Goal: Task Accomplishment & Management: Use online tool/utility

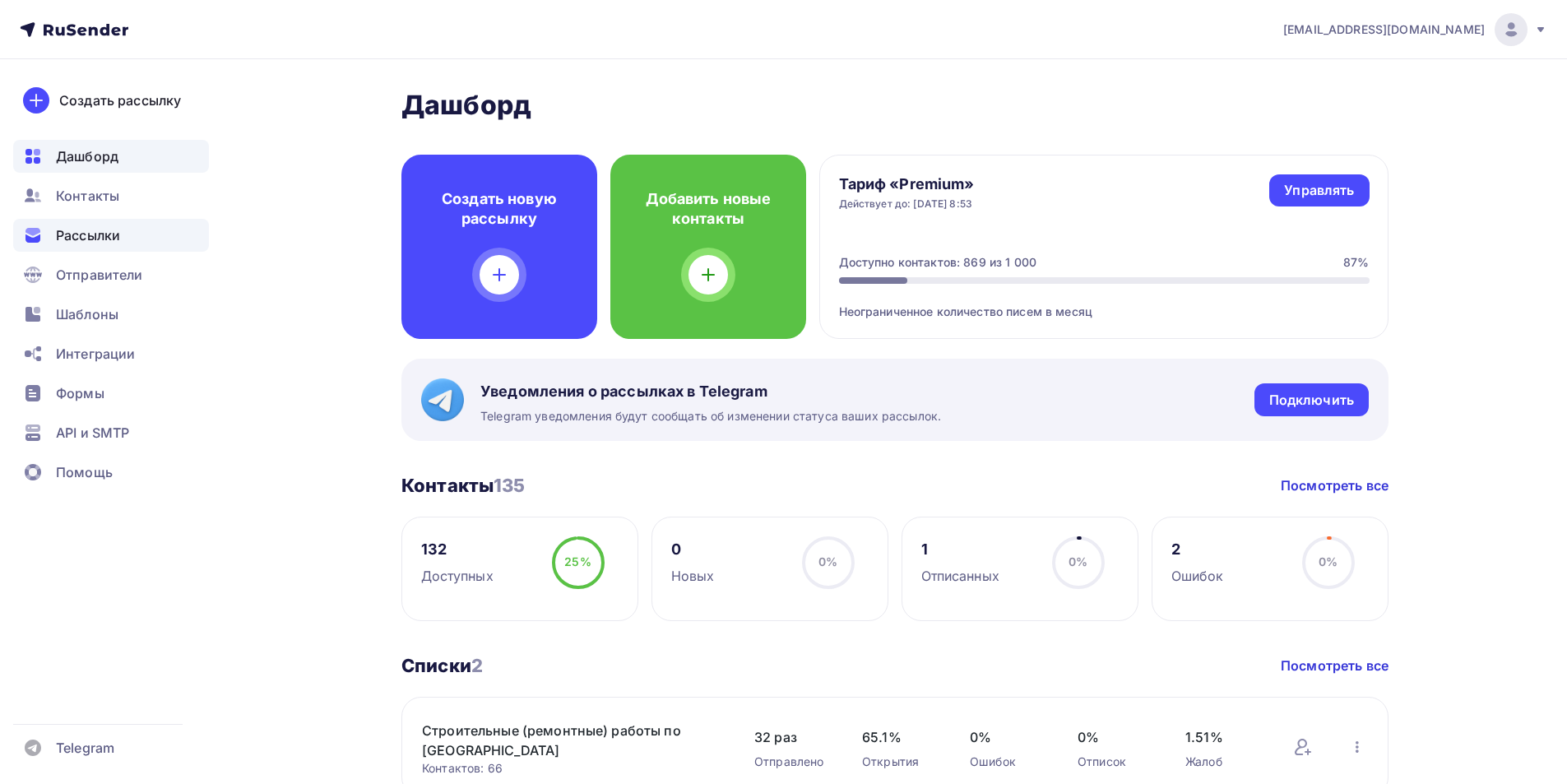
click at [63, 235] on span "Рассылки" at bounding box center [88, 235] width 64 height 20
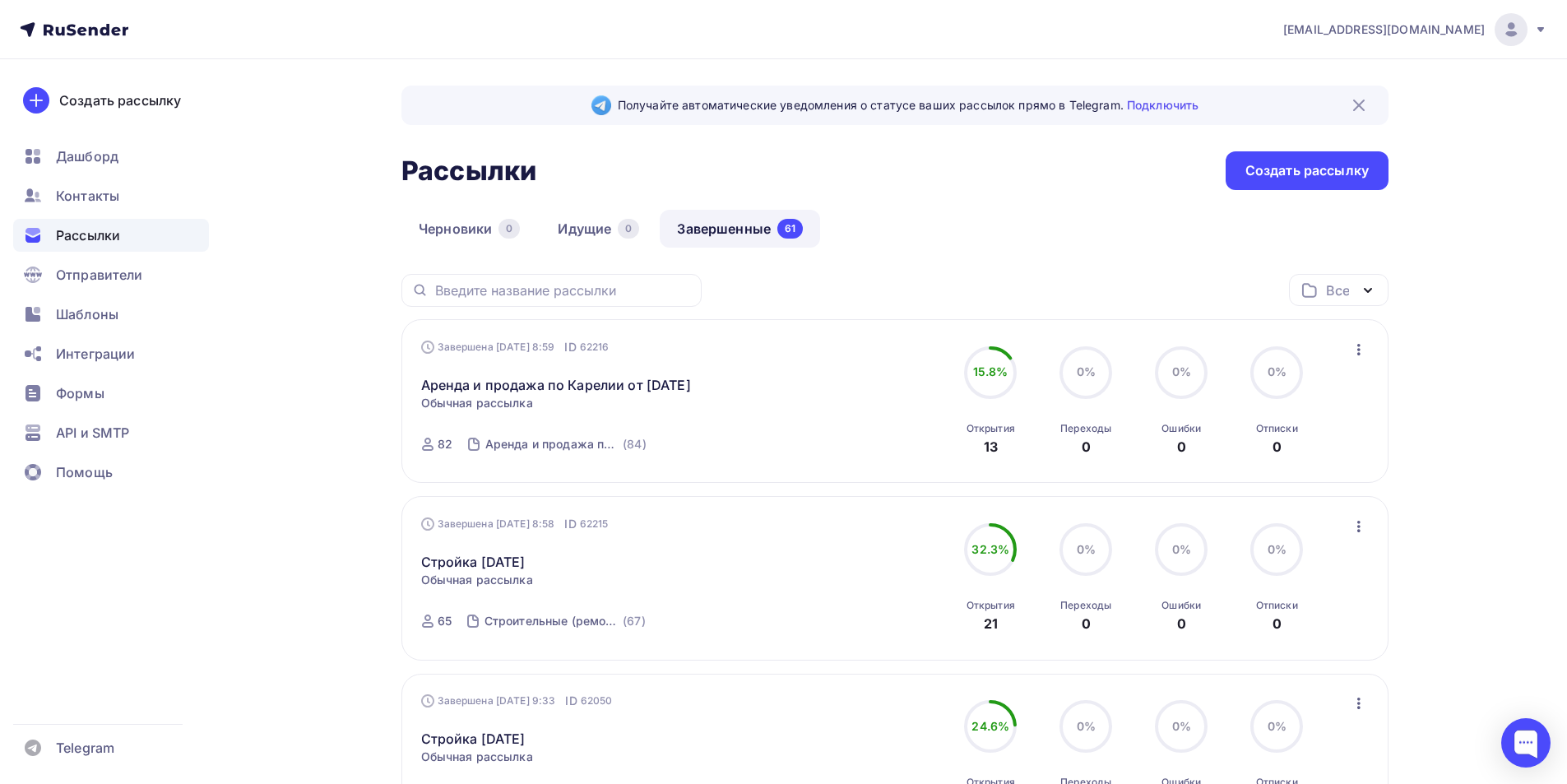
click at [1365, 536] on icon "button" at bounding box center [1359, 526] width 20 height 20
click at [1279, 645] on div "Копировать в новую" at bounding box center [1284, 635] width 169 height 20
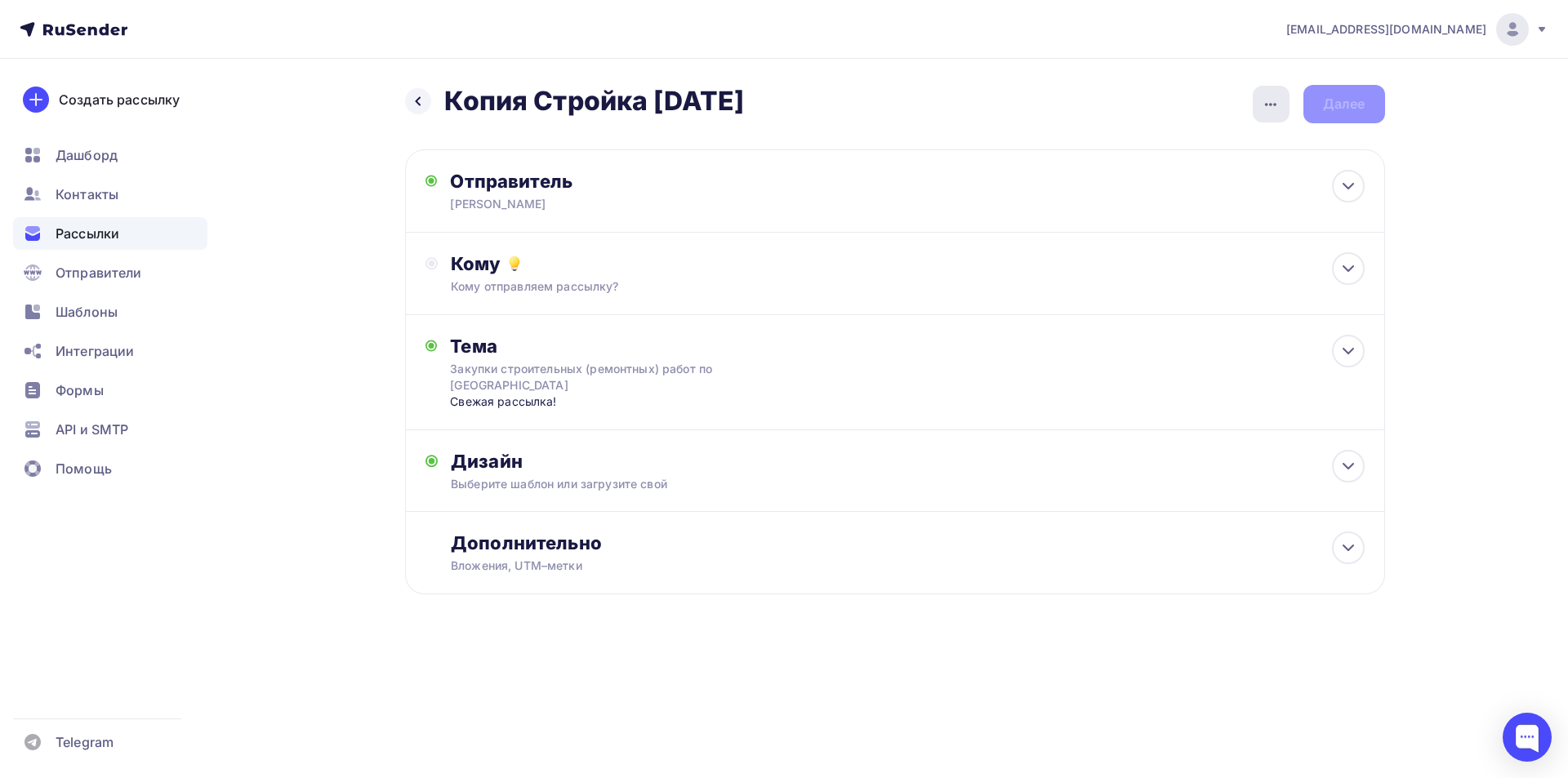
click at [1272, 111] on icon "button" at bounding box center [1270, 104] width 19 height 19
click at [1164, 188] on div "Переименовать рассылку" at bounding box center [1184, 187] width 202 height 19
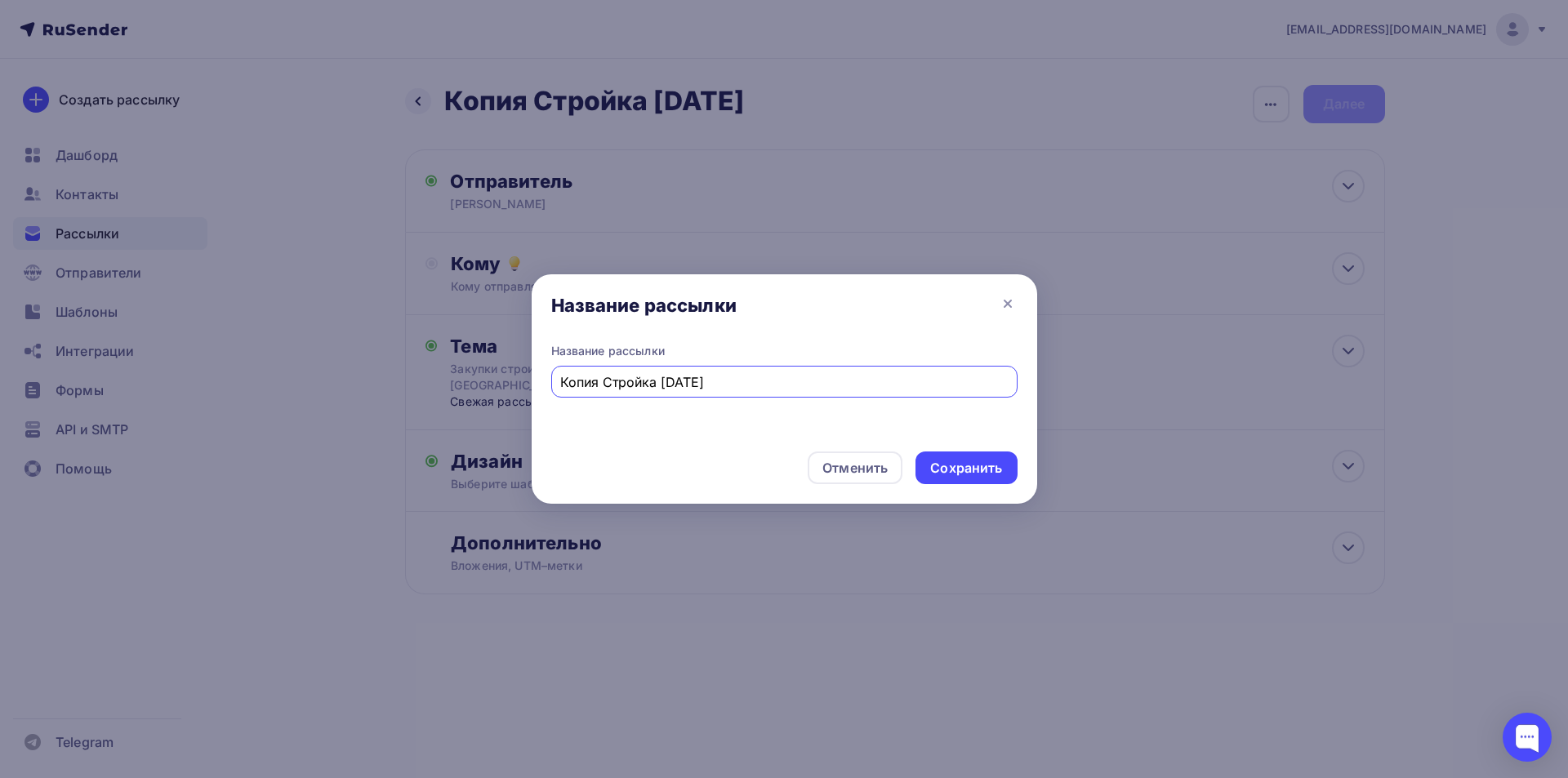
click at [668, 382] on input "Копия Стройка [DATE]" at bounding box center [784, 382] width 447 height 19
type input "Копия Стройка [DATE]"
click at [985, 476] on div "Сохранить" at bounding box center [966, 468] width 72 height 19
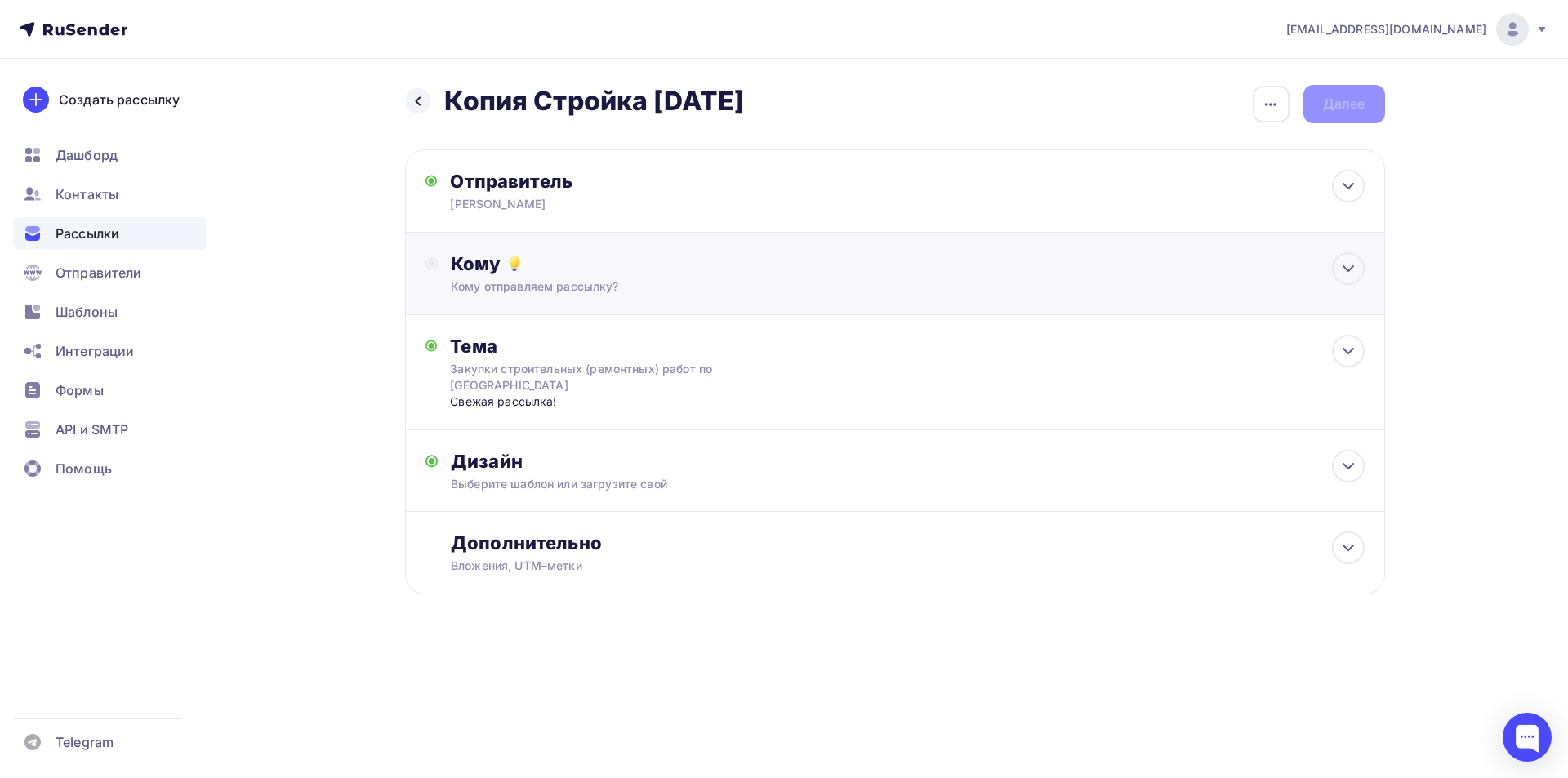
click at [708, 275] on div "Кому Кому отправляем рассылку? Списки получателей Выберите список Все списки id…" at bounding box center [907, 273] width 913 height 42
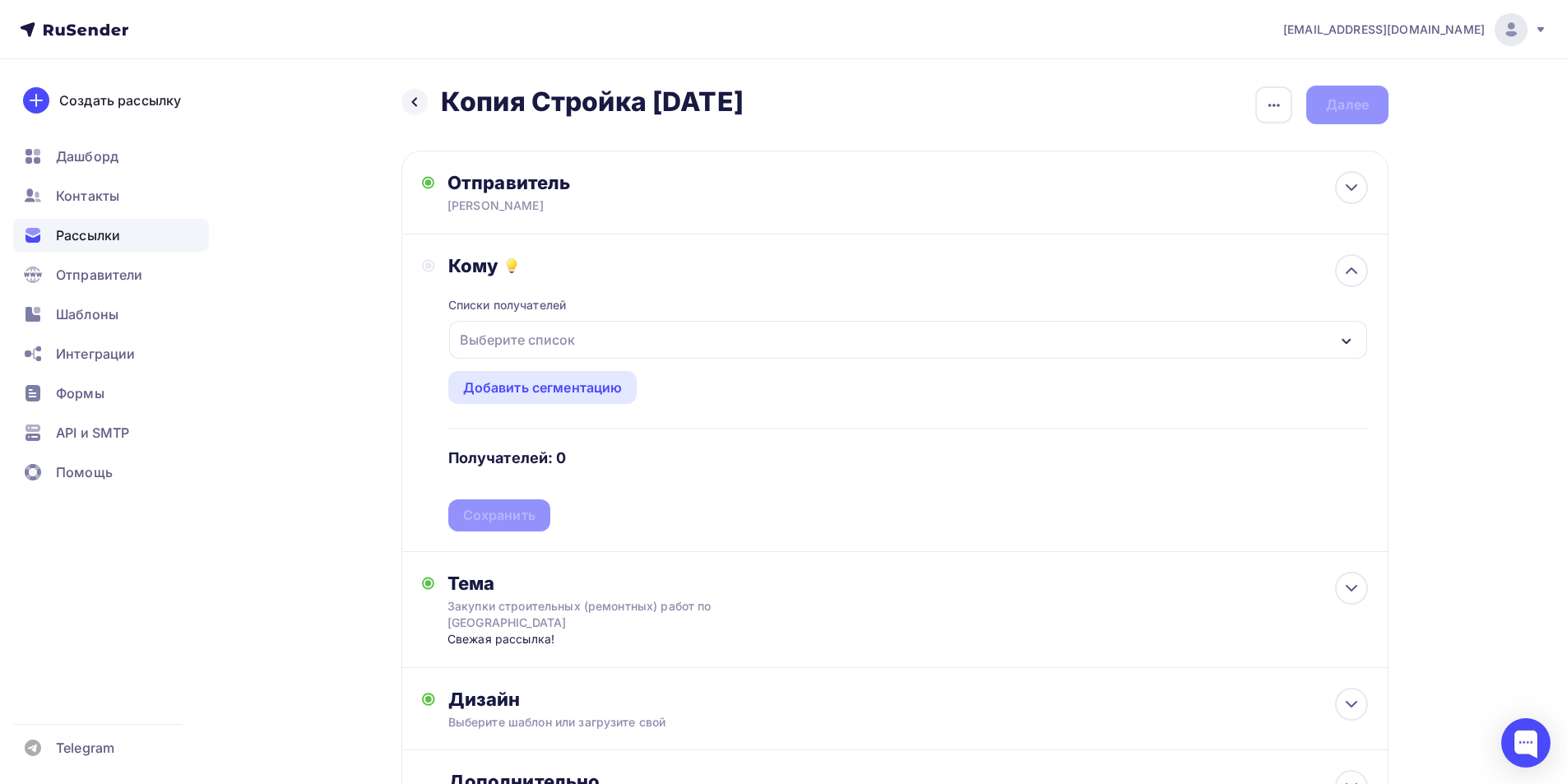
click at [699, 352] on div "Выберите список" at bounding box center [908, 340] width 918 height 38
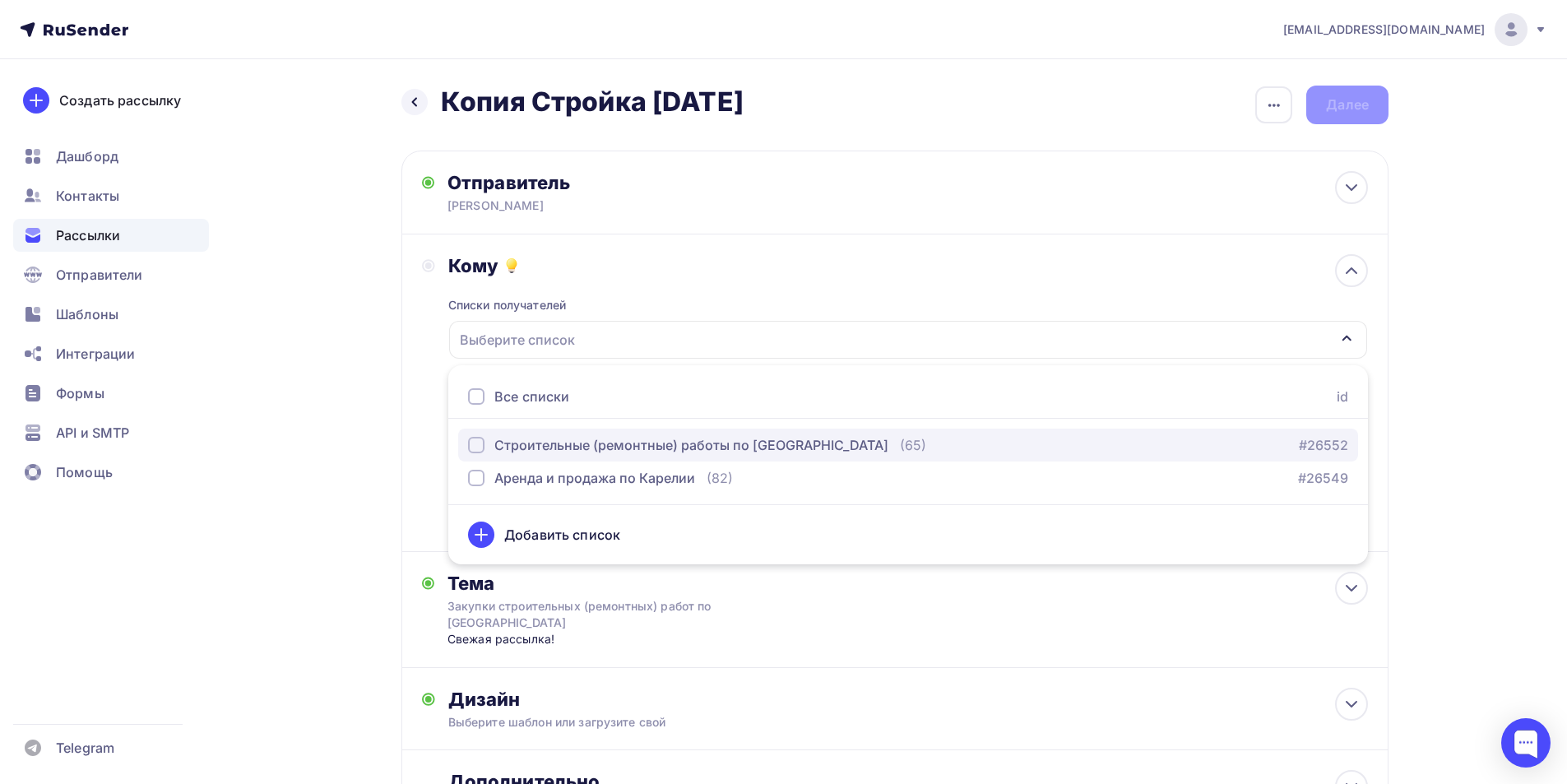
click at [523, 450] on div "Строительные (ремонтные) работы по [GEOGRAPHIC_DATA]" at bounding box center [691, 444] width 394 height 20
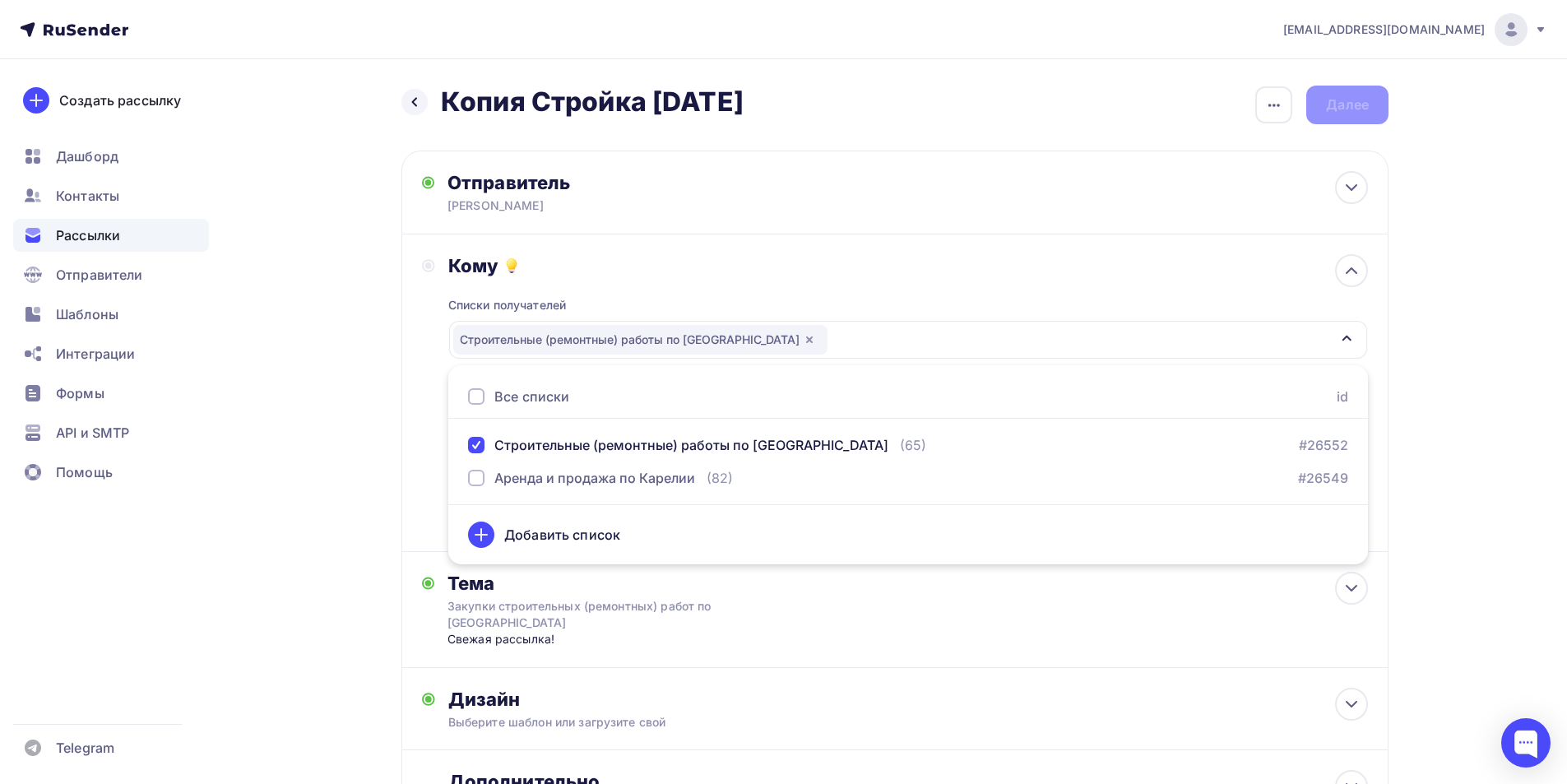
click at [340, 380] on div "Назад Копия Стройка [DATE] Копия Стройка [DATE] Закончить позже Переименовать р…" at bounding box center [784, 498] width 1349 height 880
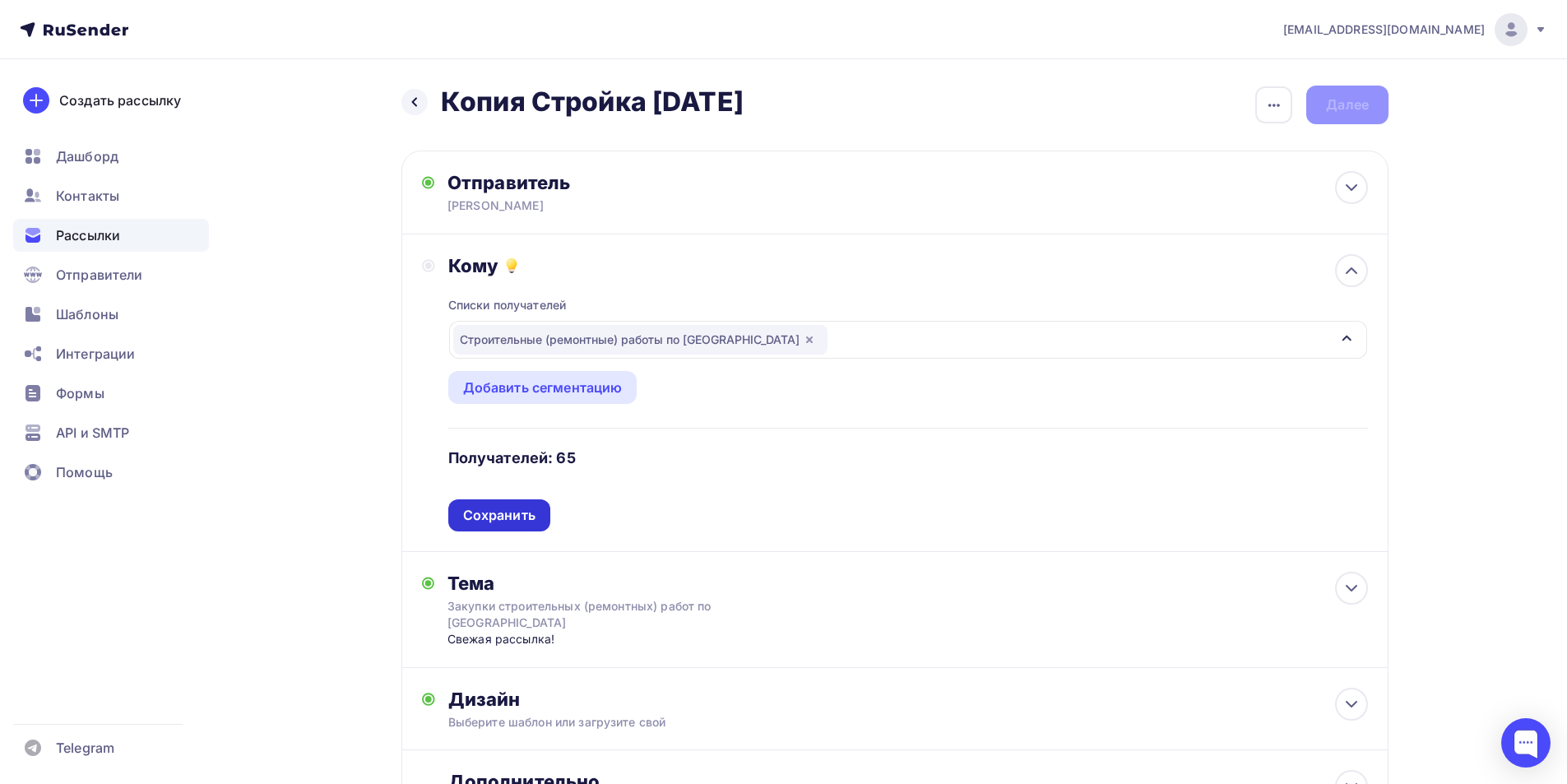
click at [505, 506] on div "Сохранить" at bounding box center [499, 515] width 73 height 19
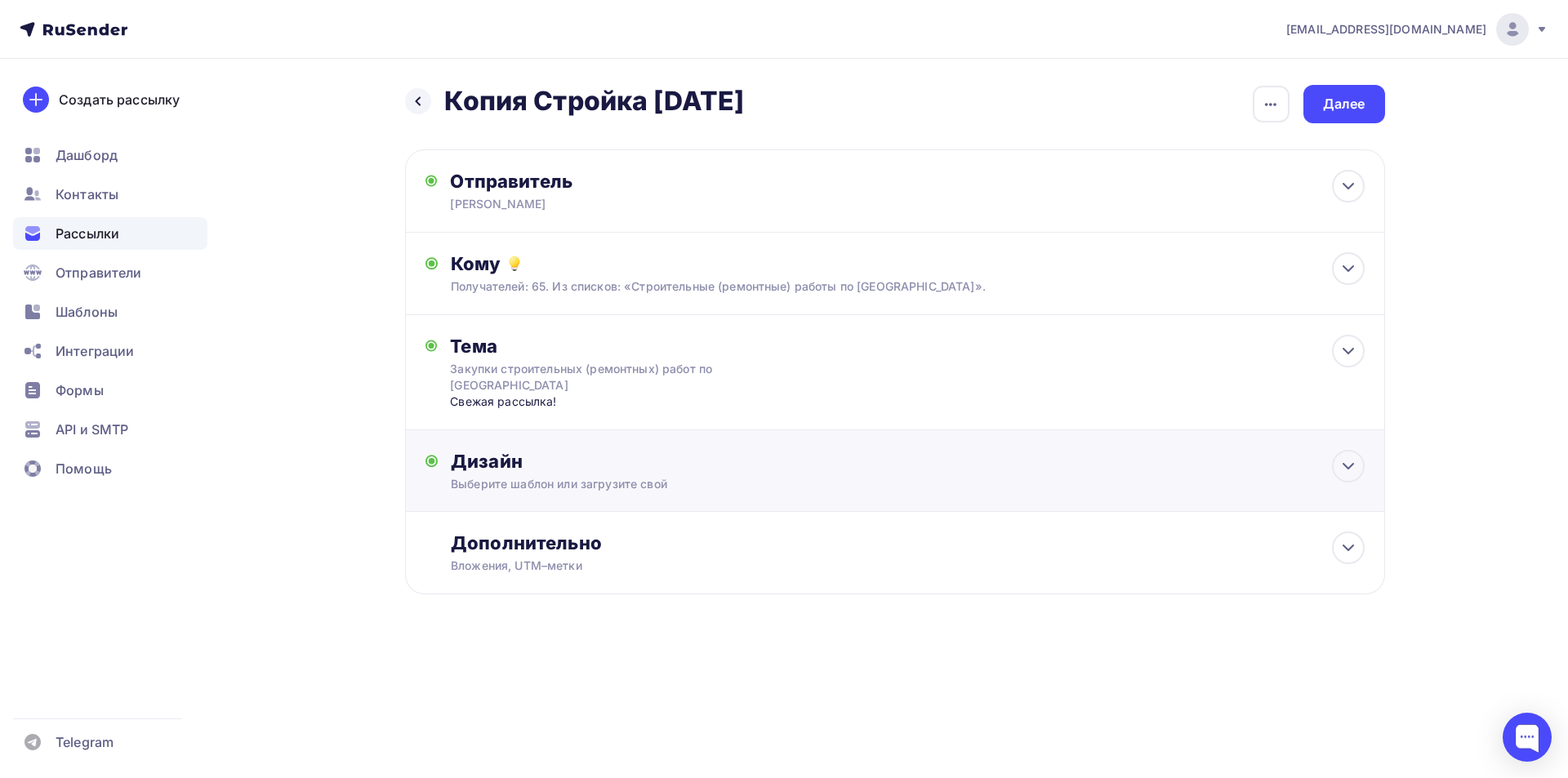
click at [570, 469] on div "Дизайн" at bounding box center [907, 461] width 913 height 23
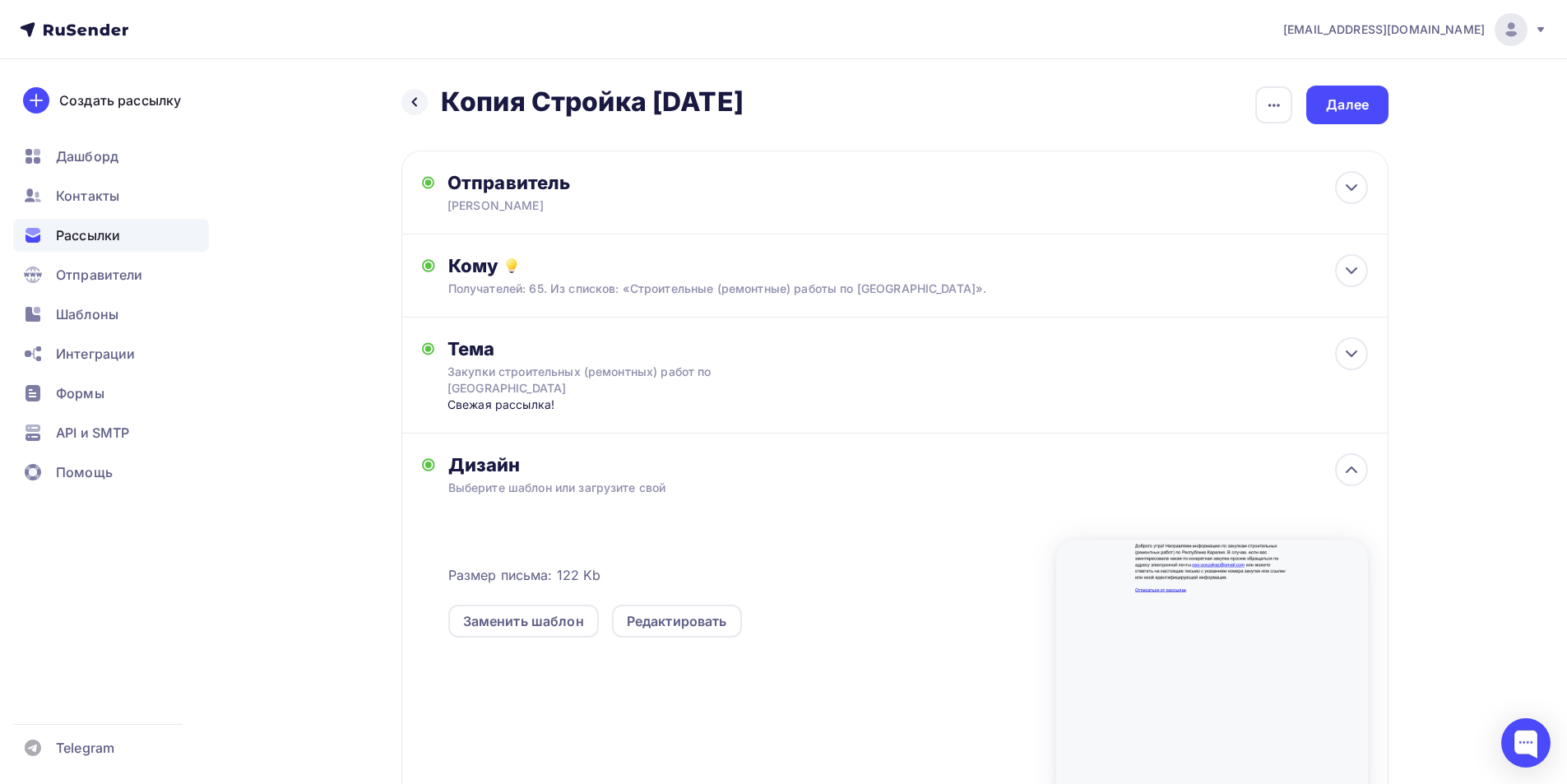
click at [575, 473] on div "Дизайн" at bounding box center [908, 464] width 920 height 23
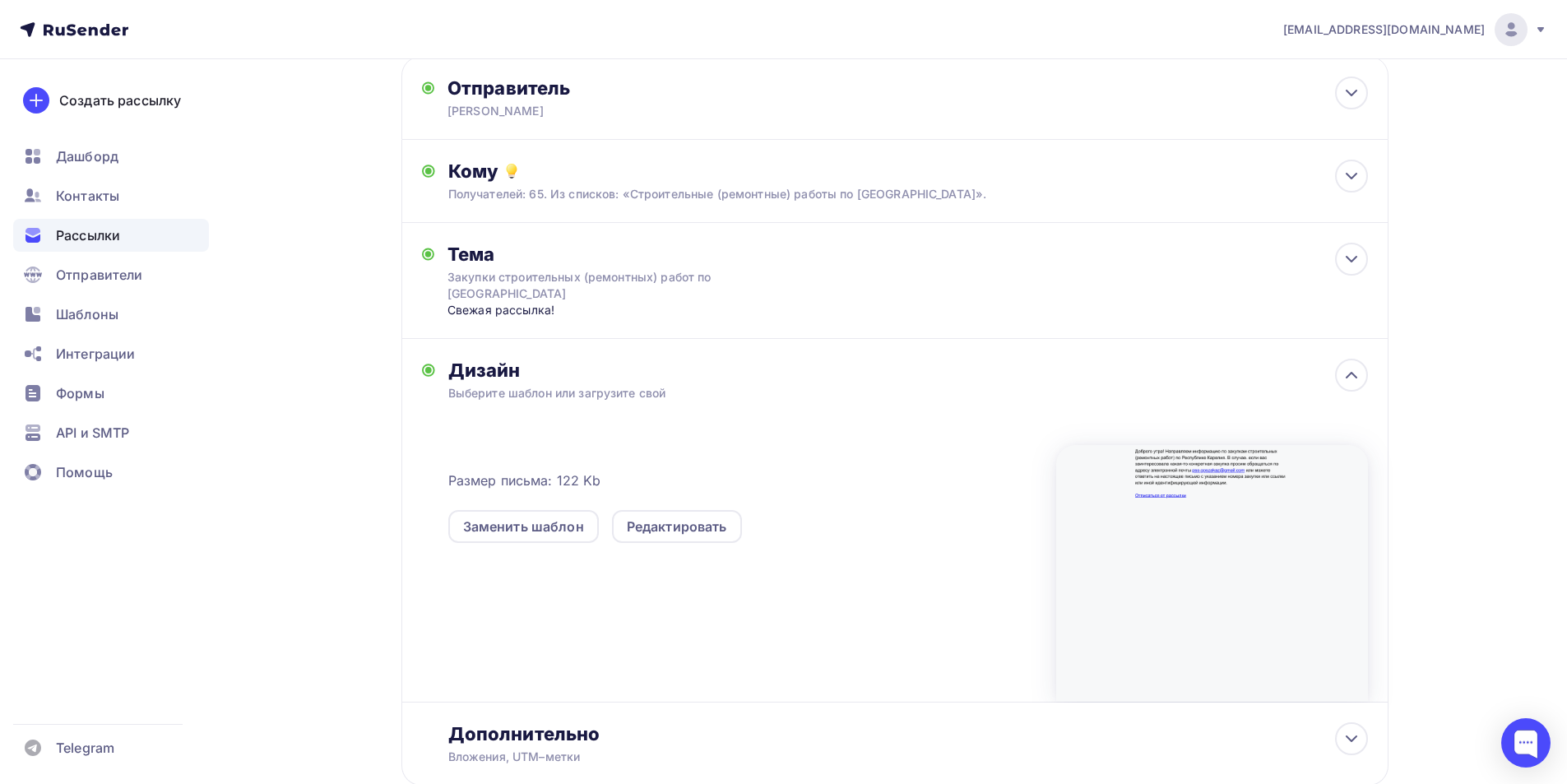
scroll to position [202, 0]
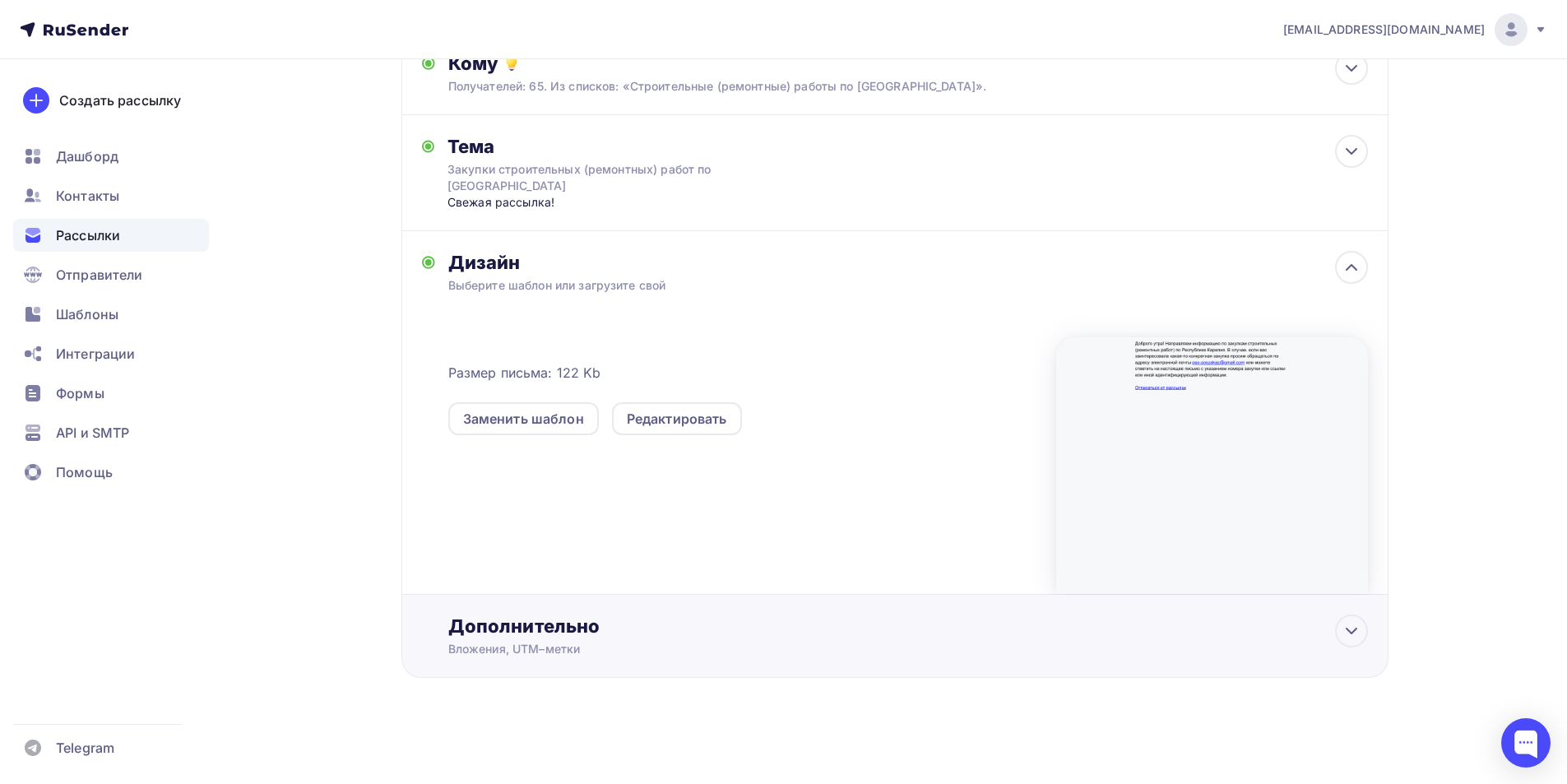
click at [573, 640] on div "Дополнительно Вложения, UTM–метки Вложения 1 Вся стройка.xlsx 21.56 Kb Добавить…" at bounding box center [908, 636] width 920 height 43
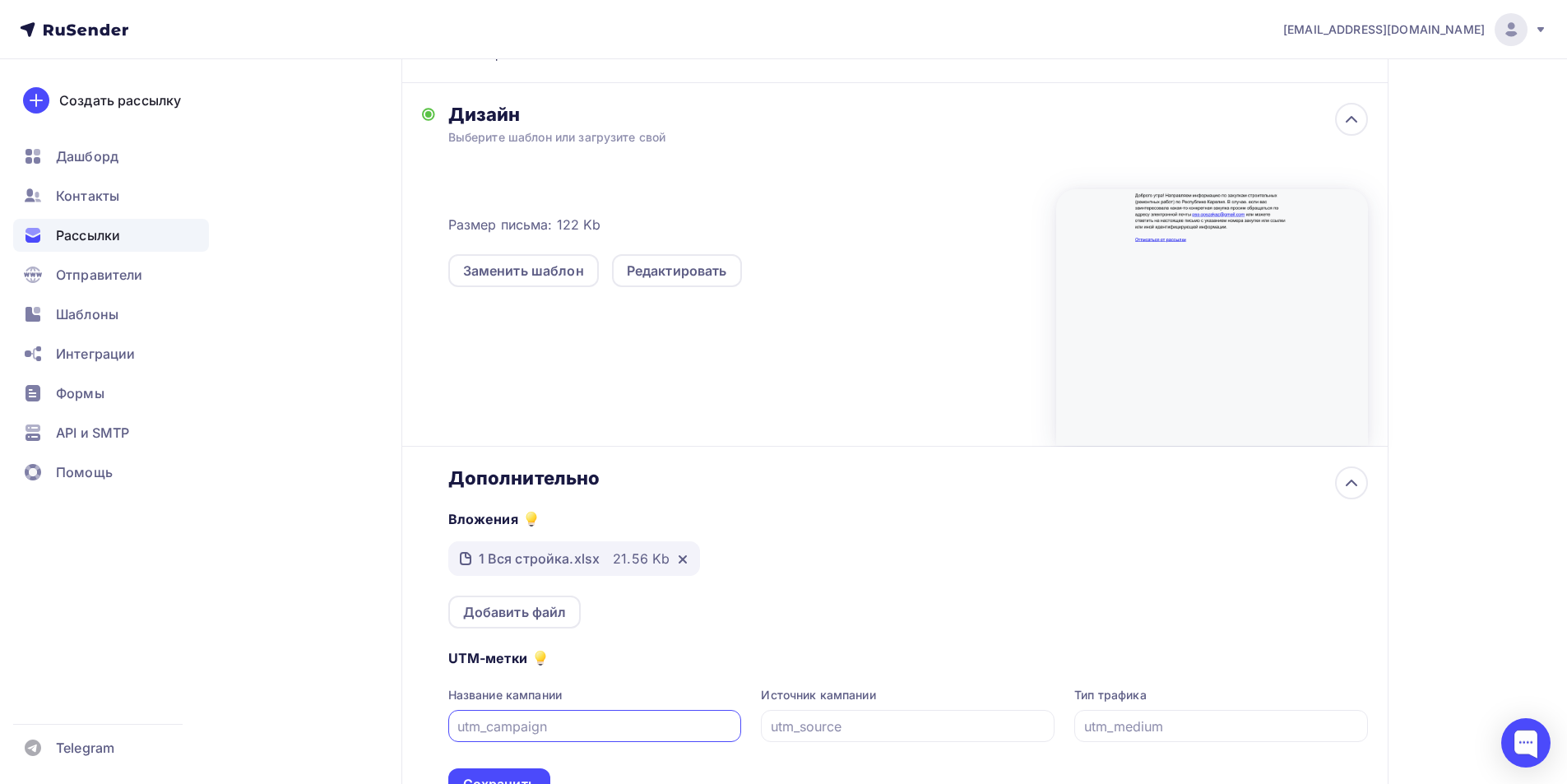
scroll to position [448, 0]
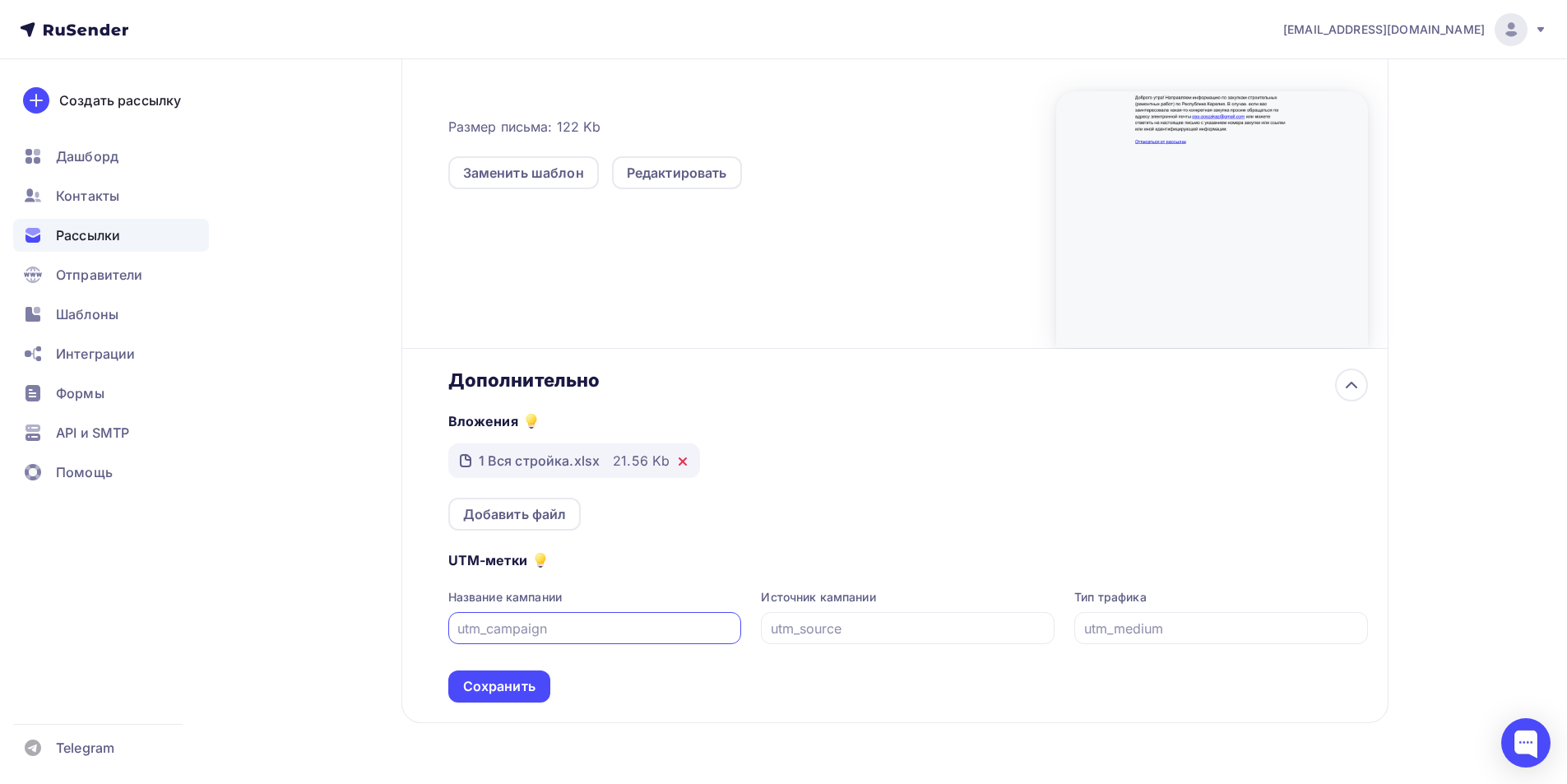
click at [680, 462] on icon at bounding box center [683, 462] width 7 height 7
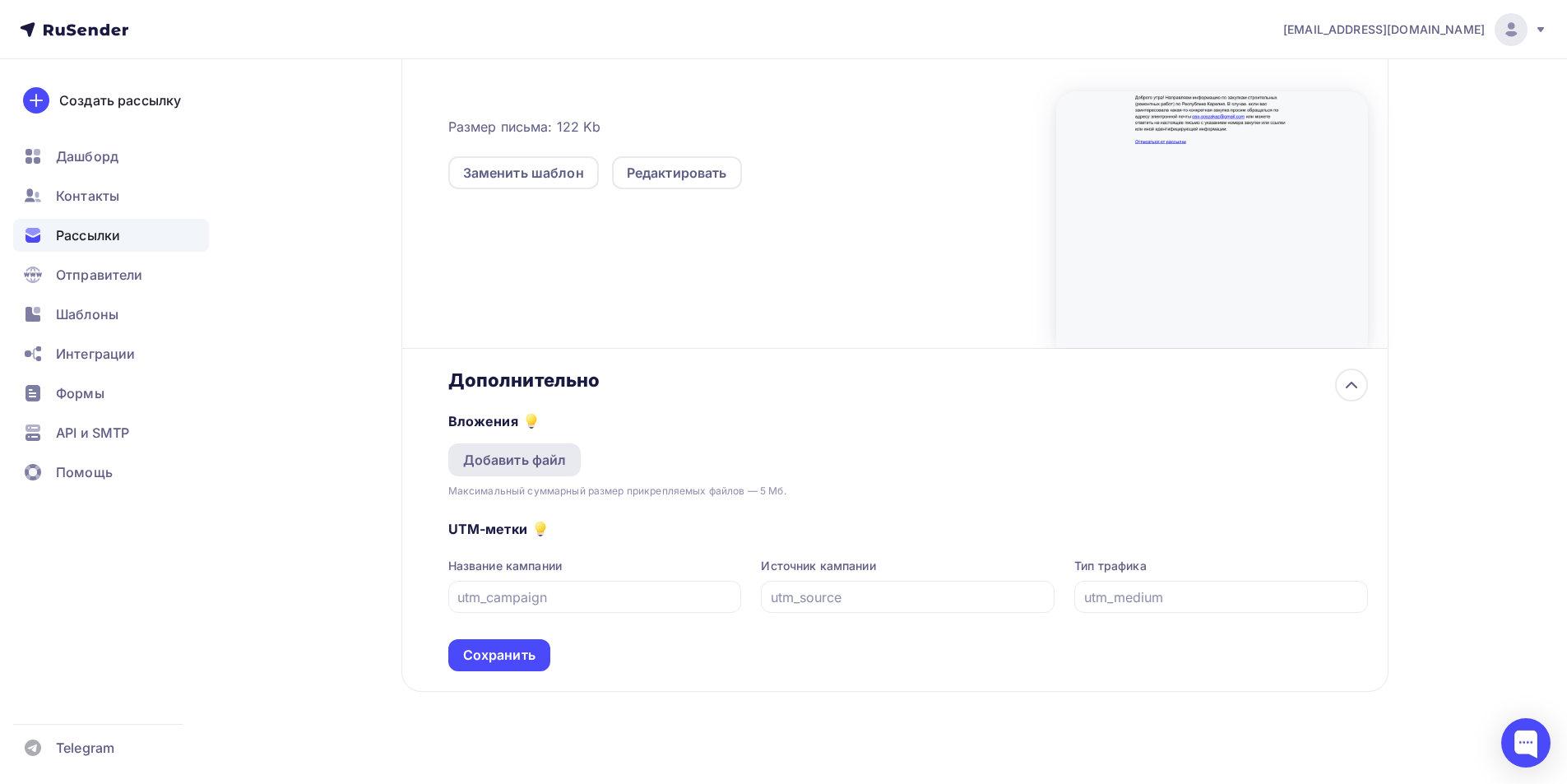
click at [474, 451] on div "Добавить файл" at bounding box center [515, 459] width 103 height 20
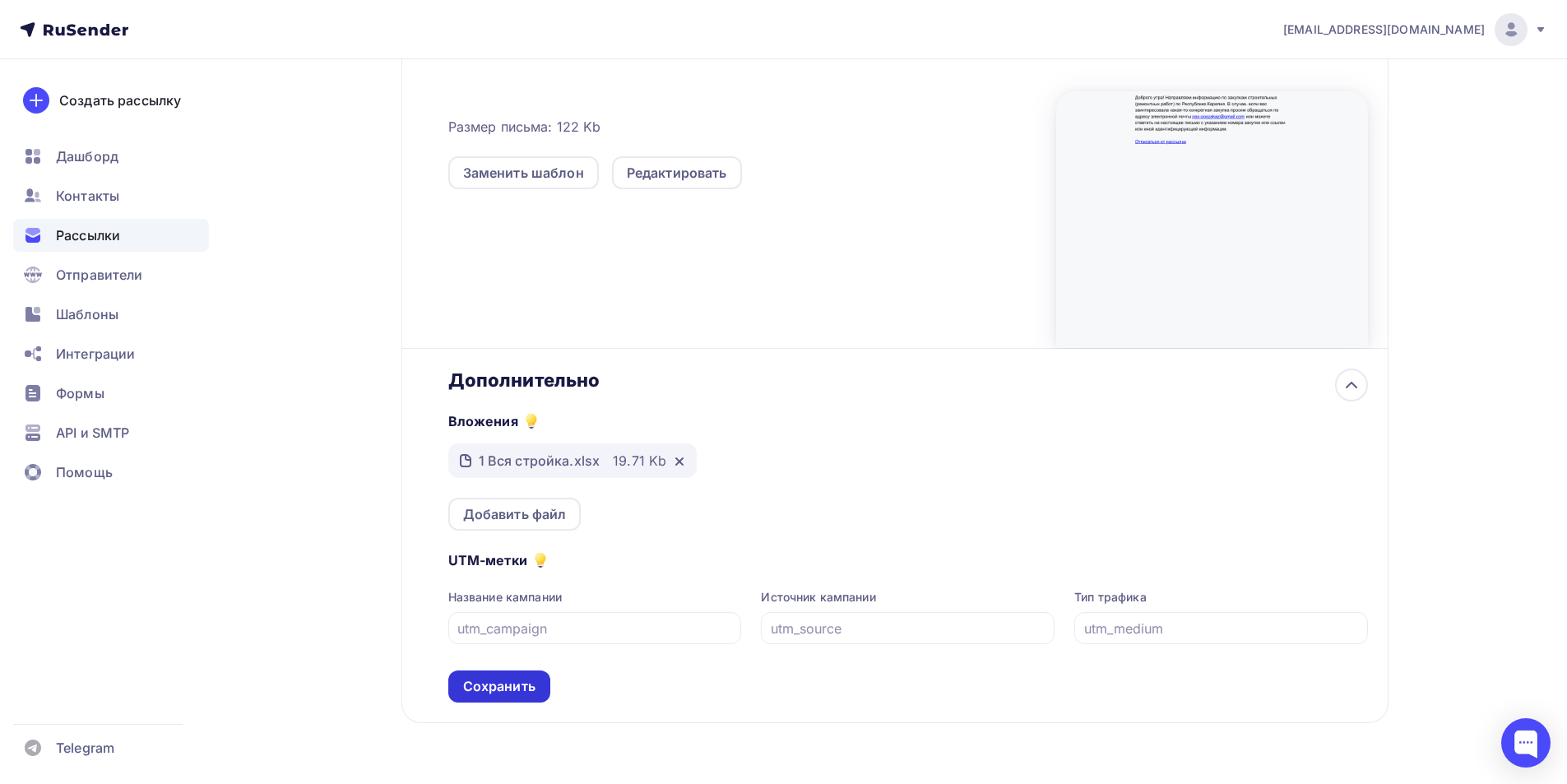
click at [496, 688] on div "Сохранить" at bounding box center [499, 686] width 73 height 19
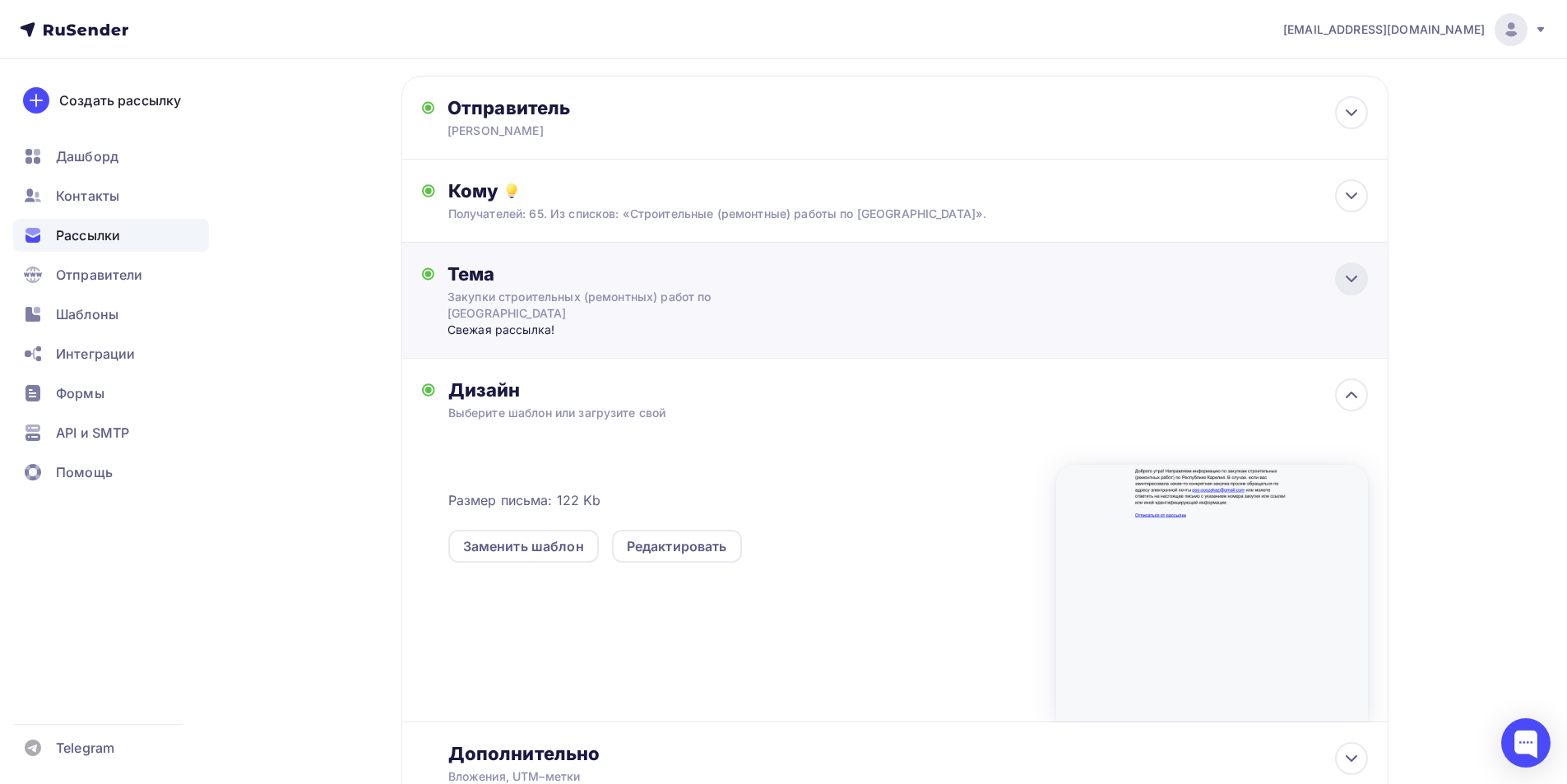
scroll to position [0, 0]
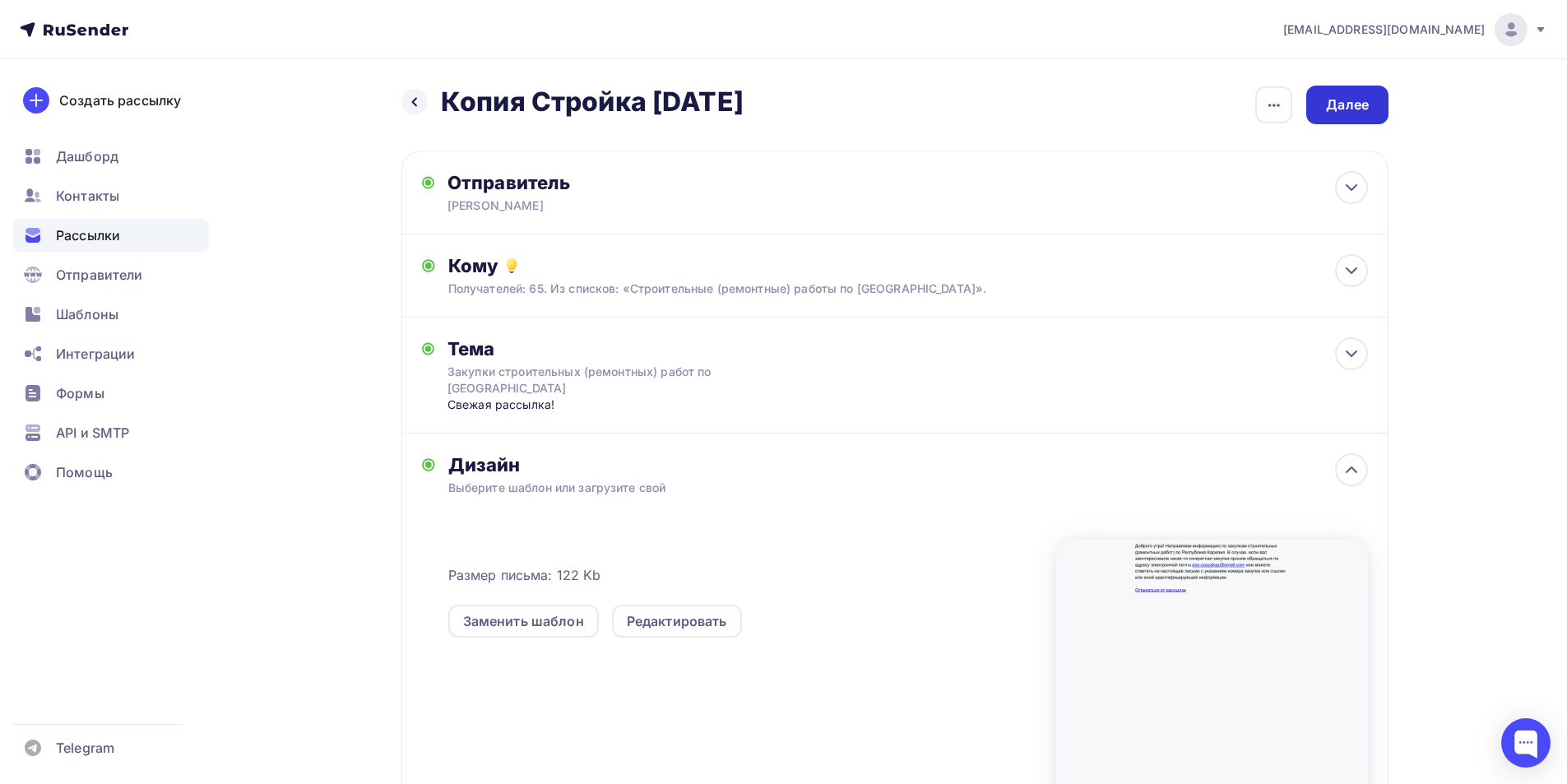
click at [1315, 108] on div "Далее" at bounding box center [1348, 104] width 82 height 38
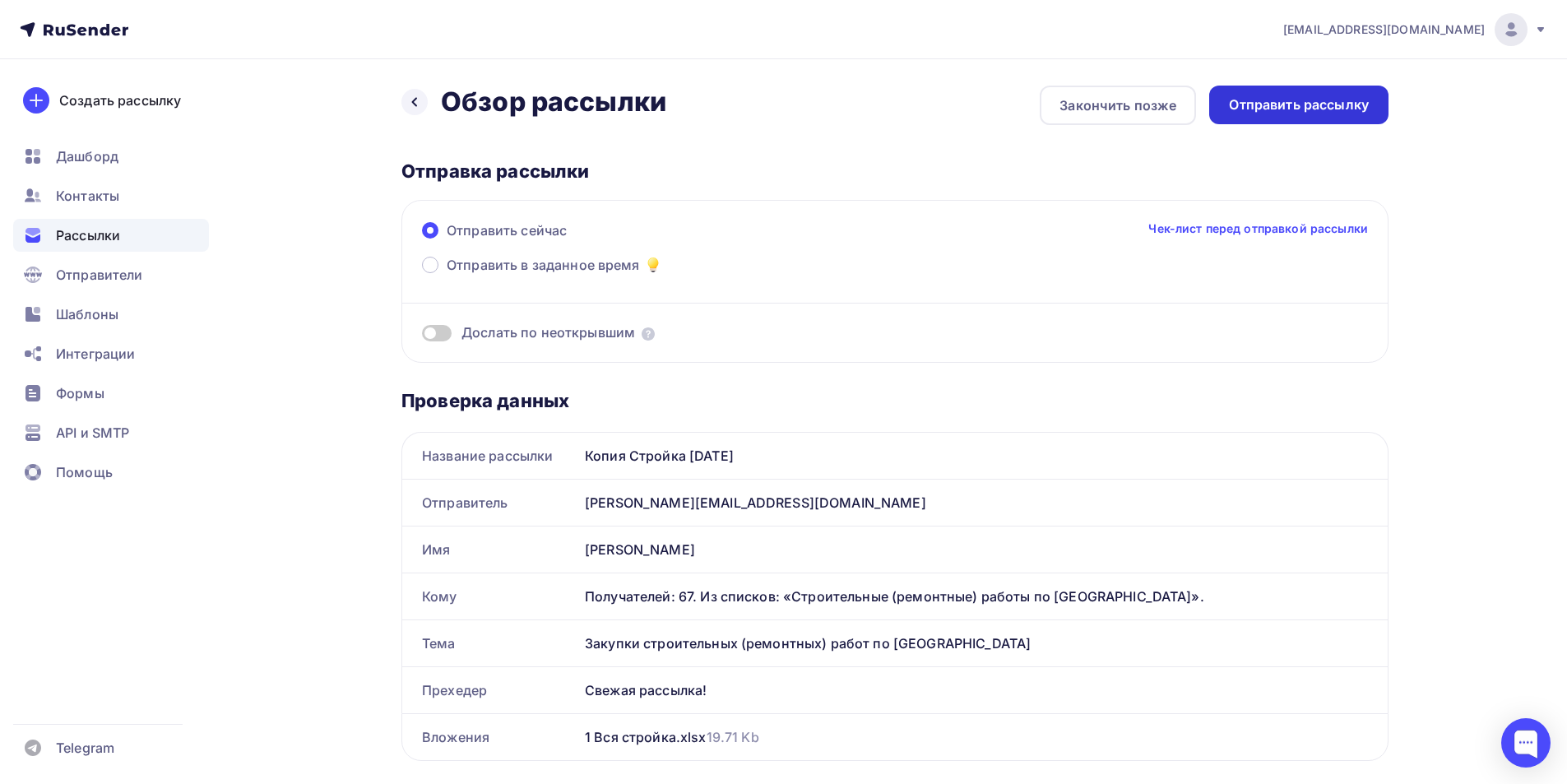
click at [1294, 102] on div "Отправить рассылку" at bounding box center [1299, 105] width 140 height 19
